Goal: Task Accomplishment & Management: Use online tool/utility

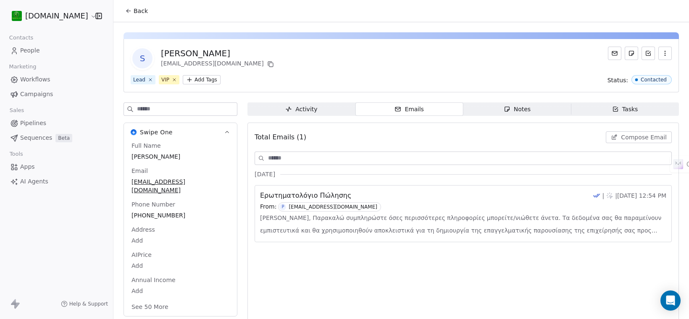
click at [318, 106] on span "Activity Activity" at bounding box center [302, 109] width 108 height 13
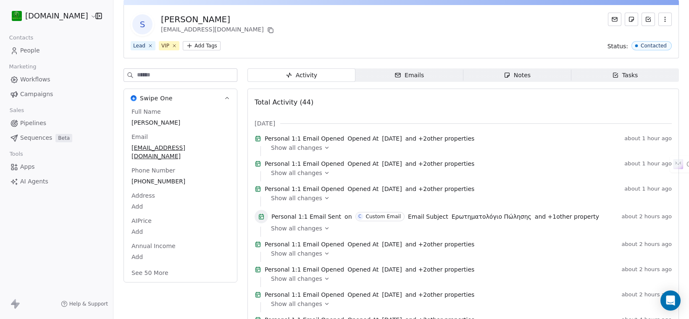
scroll to position [53, 0]
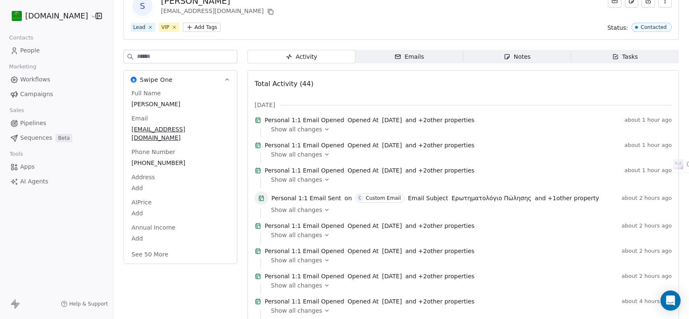
click at [160, 247] on button "See 50 More" at bounding box center [149, 254] width 47 height 15
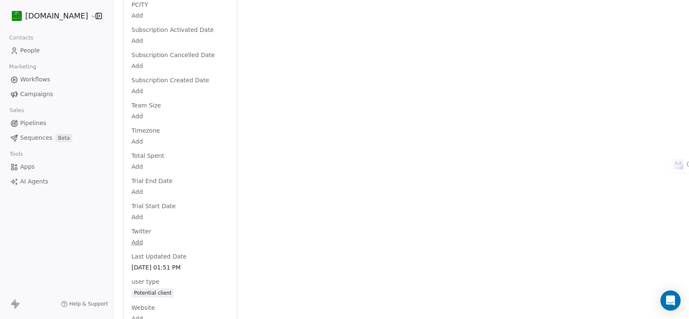
scroll to position [1240, 0]
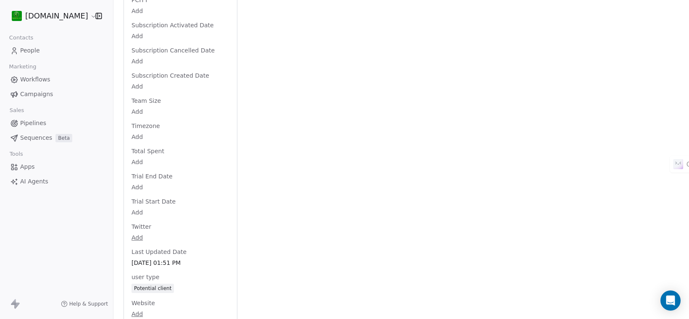
click at [27, 46] on span "People" at bounding box center [30, 50] width 20 height 9
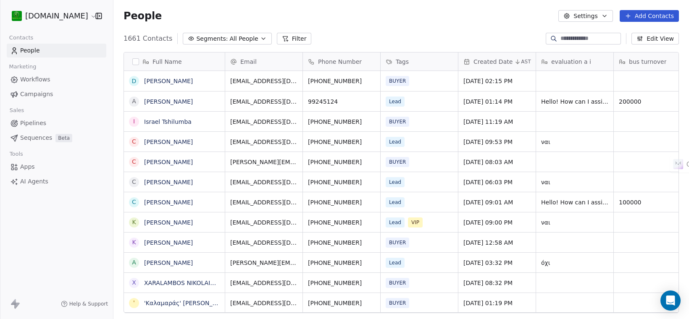
scroll to position [273, 568]
click at [565, 39] on input at bounding box center [590, 38] width 59 height 8
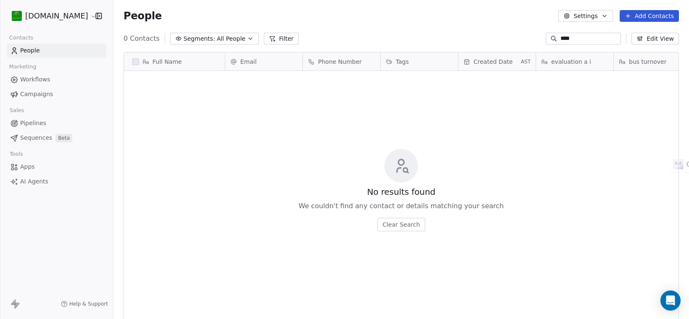
click at [585, 36] on input "****" at bounding box center [590, 38] width 59 height 8
click at [569, 37] on input "**" at bounding box center [590, 38] width 59 height 8
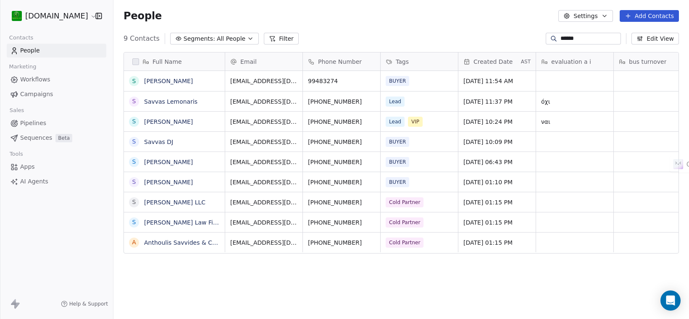
scroll to position [0, 0]
type input "******"
click at [419, 118] on span "VIP" at bounding box center [415, 122] width 15 height 10
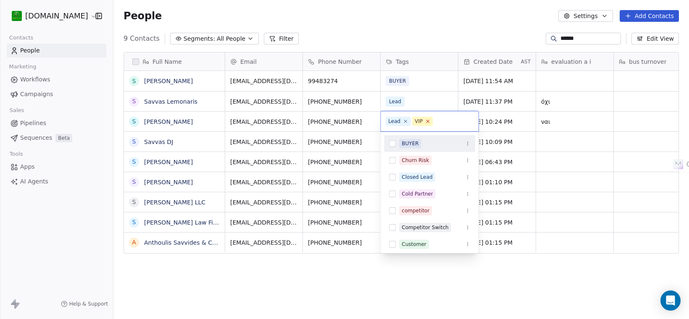
click at [428, 120] on icon at bounding box center [427, 120] width 5 height 5
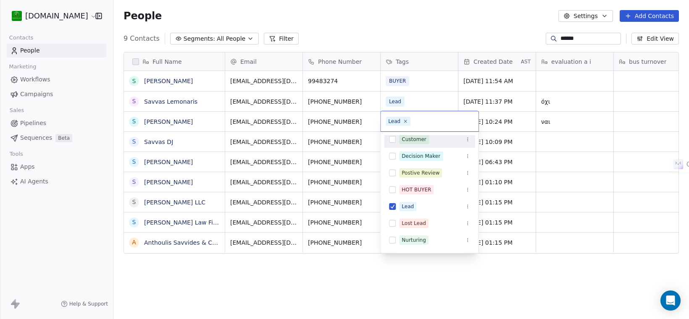
click at [392, 137] on button "Suggestions" at bounding box center [392, 139] width 7 height 7
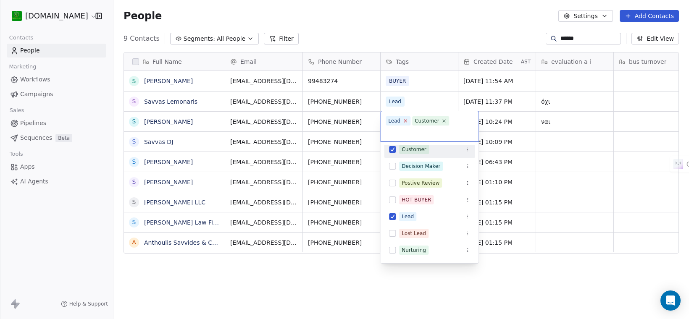
click at [404, 120] on icon at bounding box center [405, 120] width 5 height 5
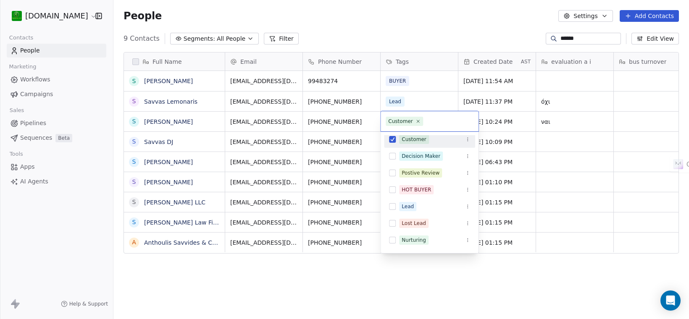
click at [438, 97] on html "[DOMAIN_NAME] Contacts People Marketing Workflows Campaigns Sales Pipelines Seq…" at bounding box center [344, 159] width 689 height 319
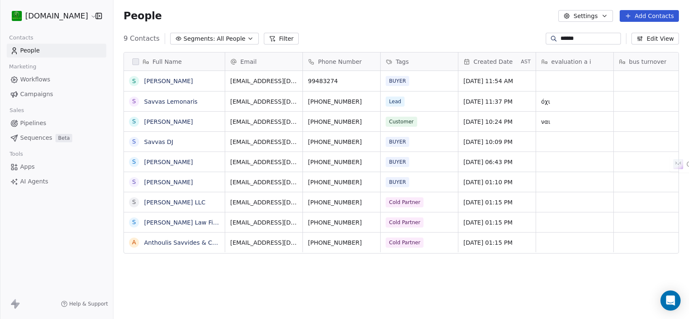
click at [40, 78] on span "Workflows" at bounding box center [35, 79] width 30 height 9
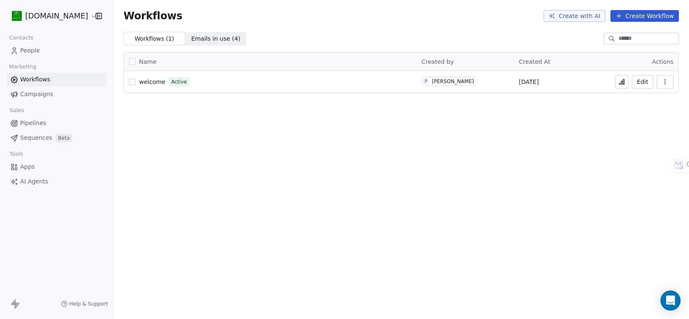
click at [623, 84] on icon at bounding box center [622, 82] width 7 height 7
